Goal: Task Accomplishment & Management: Use online tool/utility

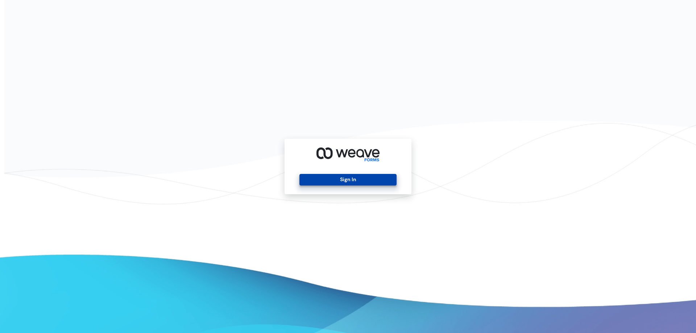
click at [341, 183] on button "Sign In" at bounding box center [348, 180] width 97 height 12
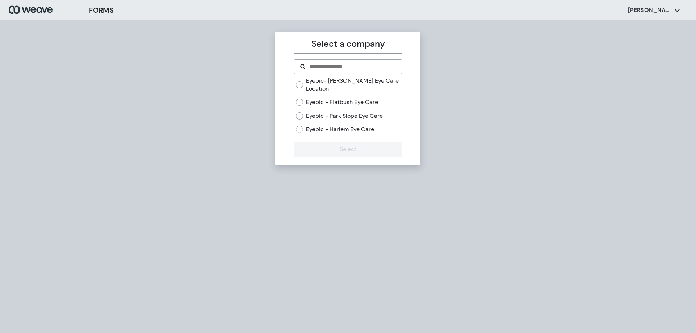
click at [351, 121] on div "Eyepic- [PERSON_NAME] Eye Care Location Eyepic - Flatbush Eye Care Eyepic - Par…" at bounding box center [349, 105] width 106 height 57
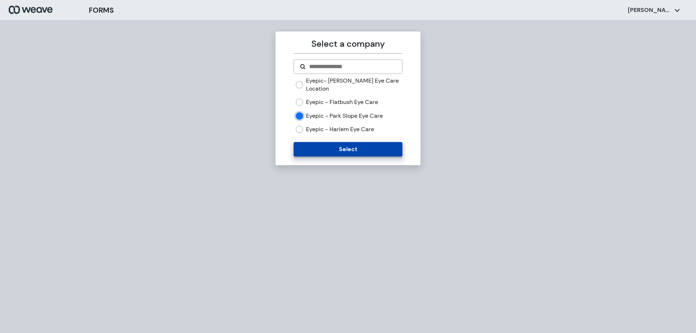
click at [334, 146] on button "Select" at bounding box center [348, 149] width 108 height 15
